Goal: Navigation & Orientation: Find specific page/section

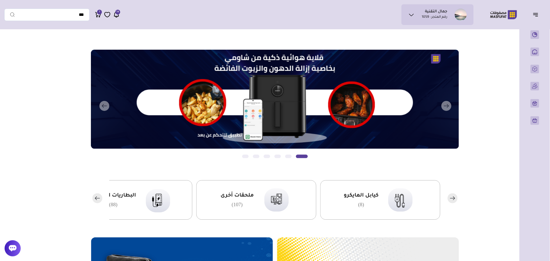
click at [462, 40] on main "مزامنة ( 0 ) تحديد الكل إلغاء التحديد" at bounding box center [274, 255] width 541 height 446
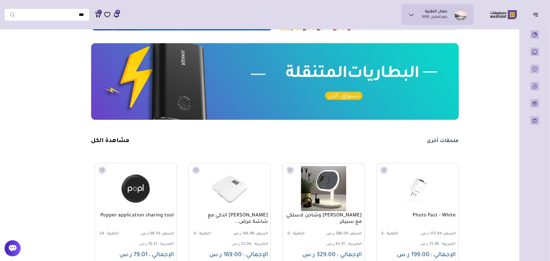
scroll to position [287, 0]
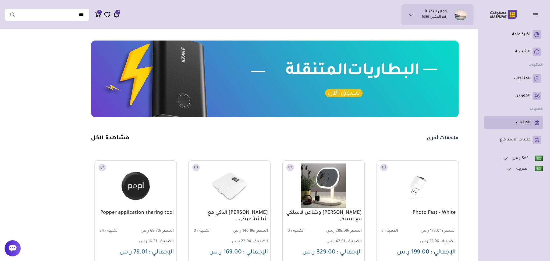
click at [512, 125] on link "الطلبات" at bounding box center [513, 123] width 55 height 9
click at [523, 33] on p "نظرة عامة" at bounding box center [521, 34] width 18 height 5
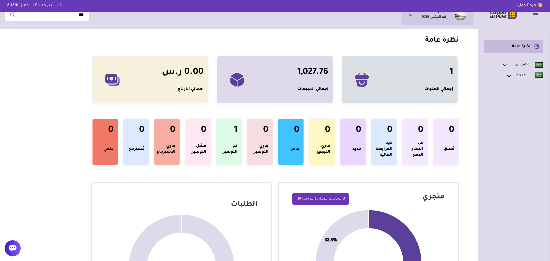
click at [525, 47] on p "نظرة عامة" at bounding box center [521, 46] width 18 height 5
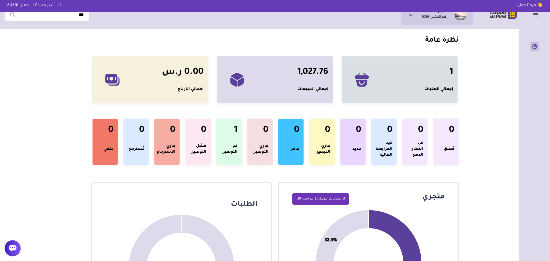
click at [537, 13] on icon "button" at bounding box center [535, 14] width 6 height 6
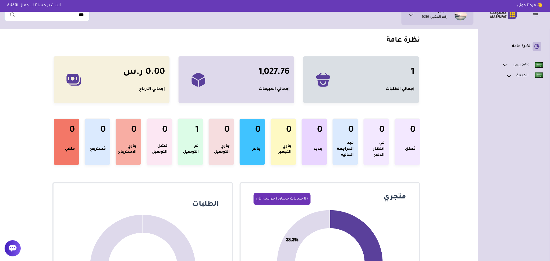
click at [537, 13] on icon "button" at bounding box center [535, 14] width 6 height 6
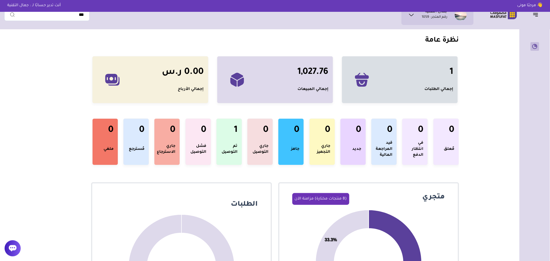
click at [89, 20] on form "****** *" at bounding box center [46, 15] width 85 height 12
click at [443, 89] on div "إجمالي الطلبات" at bounding box center [438, 90] width 29 height 6
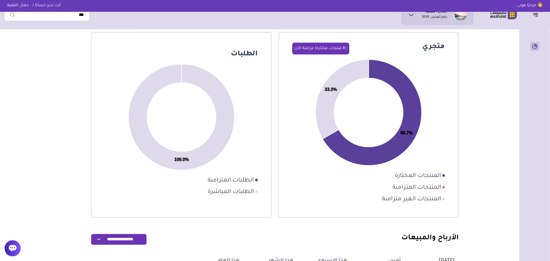
scroll to position [251, 0]
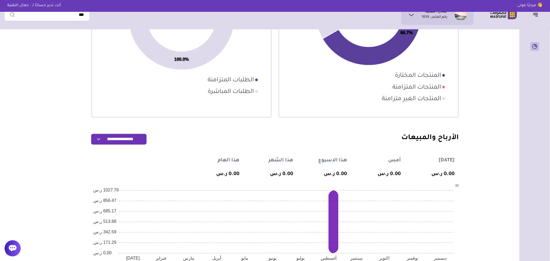
click at [413, 89] on section "المنتجات المتزامنة" at bounding box center [414, 88] width 53 height 9
click at [416, 75] on section "المنتجات المختارة" at bounding box center [416, 76] width 50 height 9
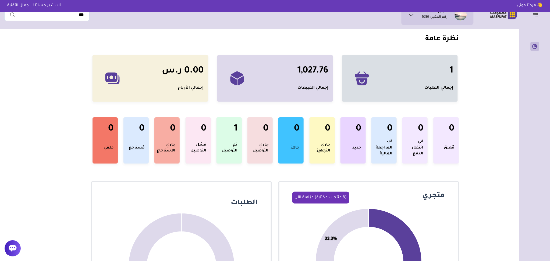
scroll to position [0, 0]
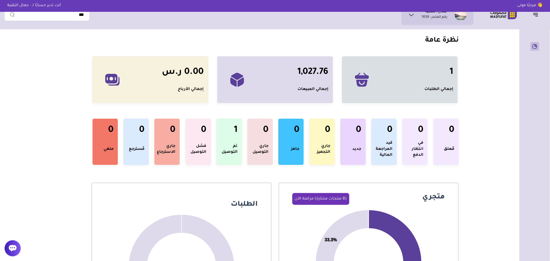
click at [536, 14] on icon "button" at bounding box center [535, 14] width 6 height 6
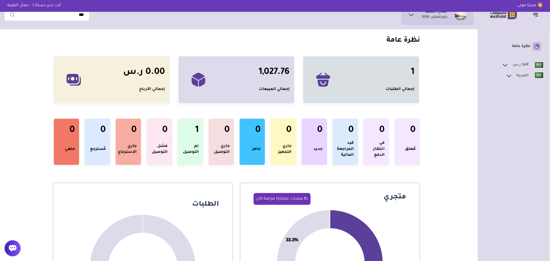
click at [409, 13] on icon at bounding box center [411, 15] width 6 height 6
click at [435, 31] on li "بيانات حسابي" at bounding box center [439, 31] width 53 height 9
click at [106, 28] on header "جمال التقنية رقم المتجر : 1059 بيانات حسابي ****** *" at bounding box center [275, 14] width 550 height 29
click at [125, 9] on div "👋 مرحبًا مونى أنت تدير حسابًا لـ : جمال التقنية" at bounding box center [275, 6] width 550 height 12
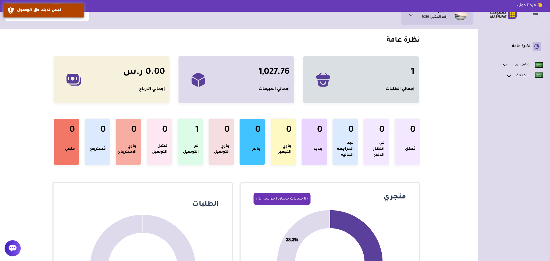
click at [125, 9] on div "👋 مرحبًا مونى أنت تدير حسابًا لـ : جمال التقنية" at bounding box center [275, 6] width 550 height 12
click at [45, 15] on input "text" at bounding box center [46, 15] width 85 height 12
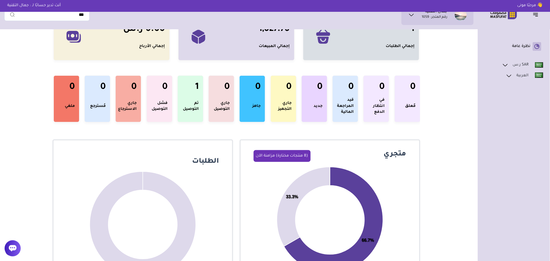
scroll to position [41, 0]
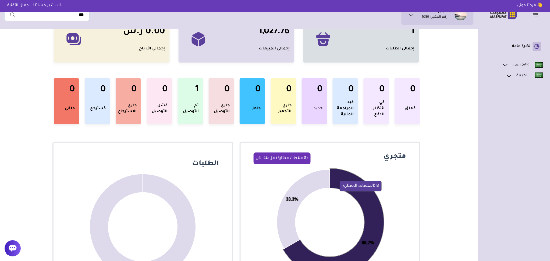
drag, startPoint x: 360, startPoint y: 196, endPoint x: 369, endPoint y: 201, distance: 10.2
click at [369, 201] on icon at bounding box center [333, 223] width 101 height 108
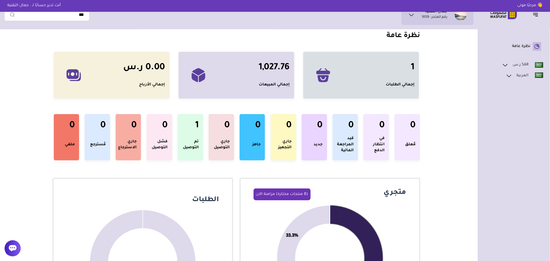
scroll to position [0, 0]
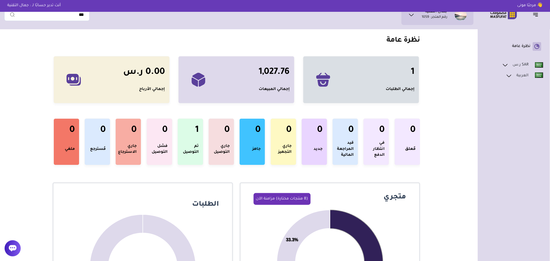
click at [524, 7] on p "👋 مرحبًا مونى" at bounding box center [529, 6] width 33 height 6
click at [23, 5] on p "أنت تدير حسابًا لـ : جمال التقنية" at bounding box center [34, 6] width 62 height 6
